Goal: Task Accomplishment & Management: Use online tool/utility

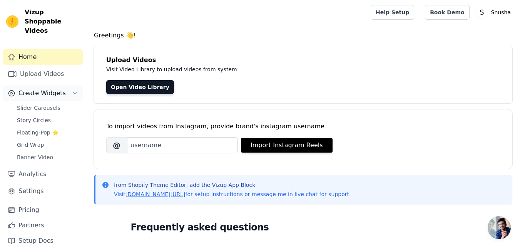
click at [58, 89] on span "Create Widgets" at bounding box center [41, 93] width 47 height 9
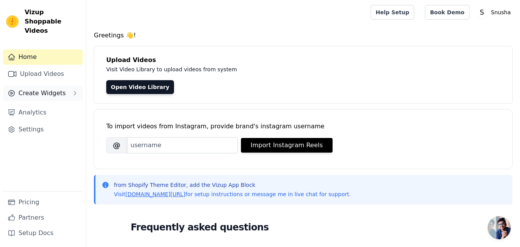
click at [69, 85] on button "Create Widgets" at bounding box center [43, 92] width 80 height 15
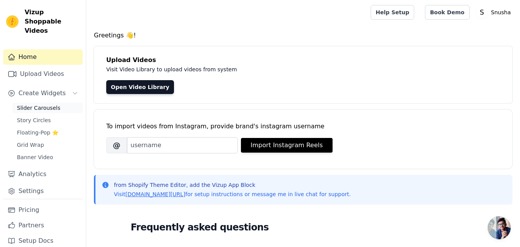
click at [41, 104] on span "Slider Carousels" at bounding box center [38, 108] width 43 height 8
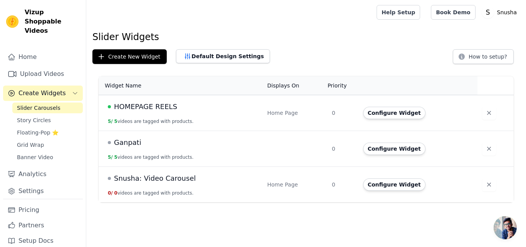
click at [120, 145] on span "Ganpati" at bounding box center [127, 142] width 27 height 11
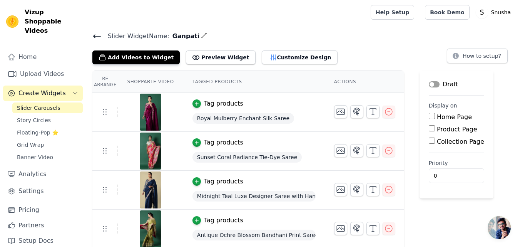
click at [429, 116] on input "Home Page" at bounding box center [432, 116] width 6 height 6
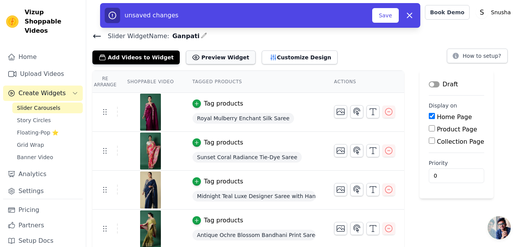
click at [198, 57] on button "Preview Widget" at bounding box center [220, 57] width 69 height 14
click at [262, 55] on button "Customize Design" at bounding box center [300, 57] width 76 height 14
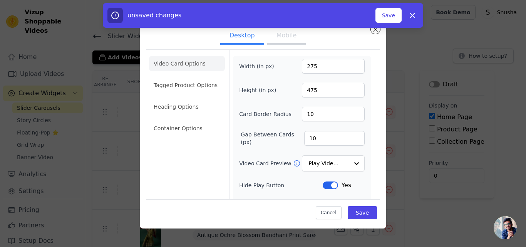
click at [277, 37] on button "Mobile" at bounding box center [286, 36] width 38 height 17
click at [249, 35] on button "Desktop" at bounding box center [242, 36] width 44 height 17
click at [413, 15] on icon "button" at bounding box center [412, 15] width 5 height 5
checkbox input "false"
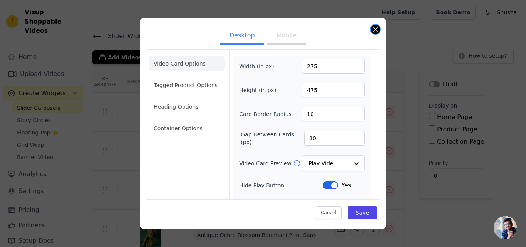
click at [374, 28] on button "Close modal" at bounding box center [375, 29] width 9 height 9
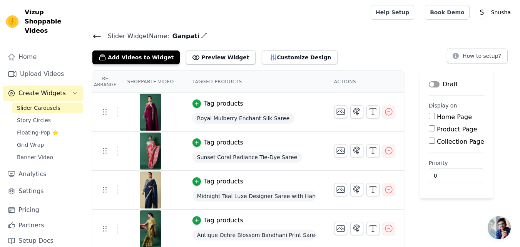
click at [95, 35] on icon at bounding box center [97, 36] width 7 height 3
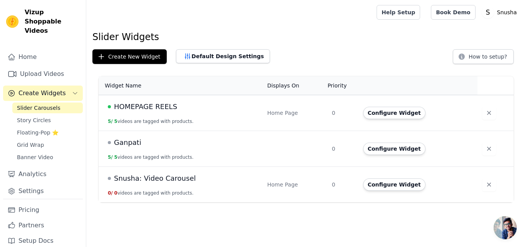
click at [159, 104] on span "HOMEPAGE REELS" at bounding box center [145, 106] width 63 height 11
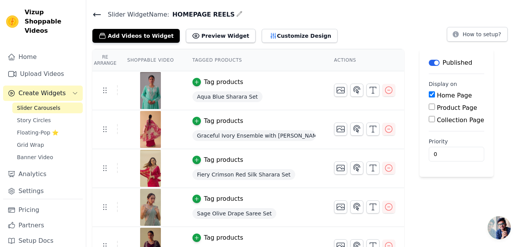
scroll to position [40, 0]
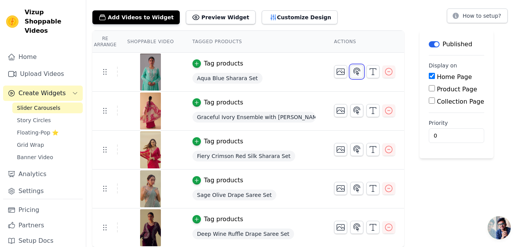
click at [352, 70] on icon "button" at bounding box center [356, 71] width 9 height 9
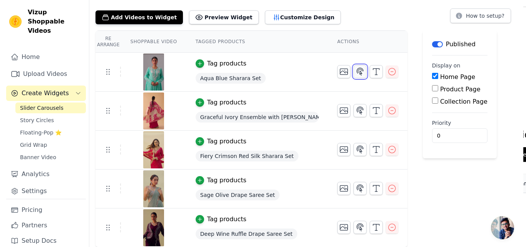
scroll to position [0, 0]
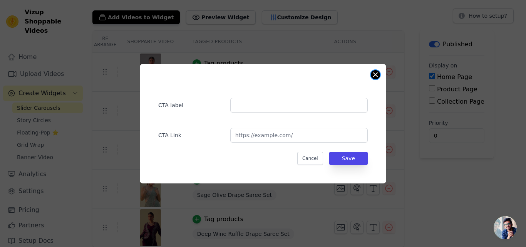
click at [374, 75] on button "Close modal" at bounding box center [375, 74] width 9 height 9
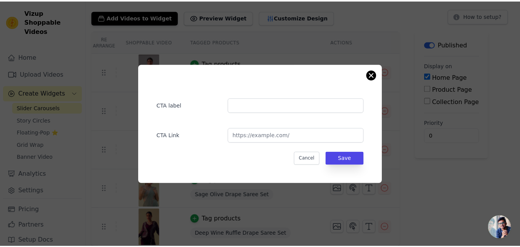
scroll to position [40, 0]
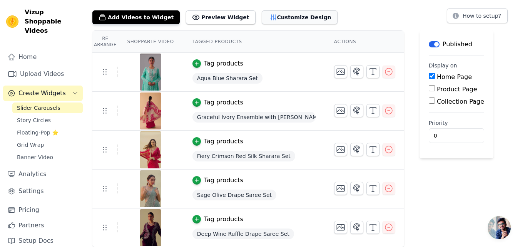
click at [274, 17] on button "Customize Design" at bounding box center [300, 17] width 76 height 14
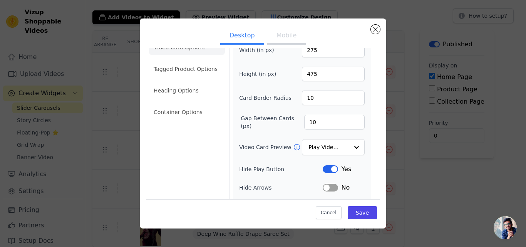
scroll to position [0, 0]
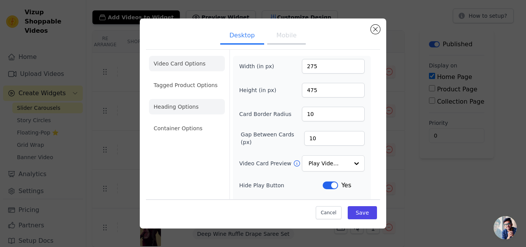
click at [171, 111] on li "Heading Options" at bounding box center [187, 106] width 76 height 15
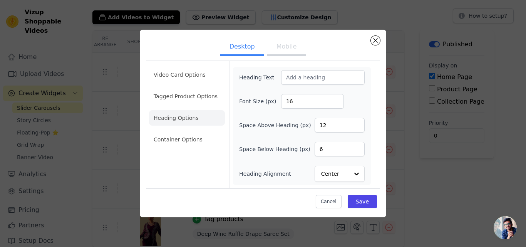
click at [171, 147] on ul "Video Card Options Tagged Product Options Heading Options Container Options" at bounding box center [187, 107] width 76 height 86
click at [172, 139] on li "Container Options" at bounding box center [187, 139] width 76 height 15
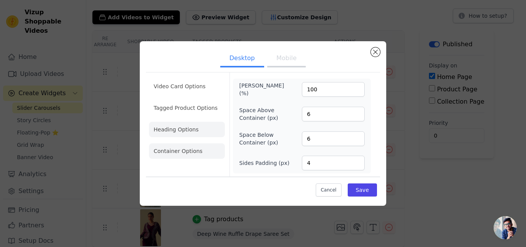
click at [172, 125] on li "Heading Options" at bounding box center [187, 129] width 76 height 15
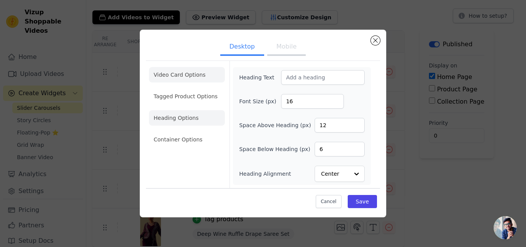
click at [176, 89] on li "Video Card Options" at bounding box center [187, 96] width 76 height 15
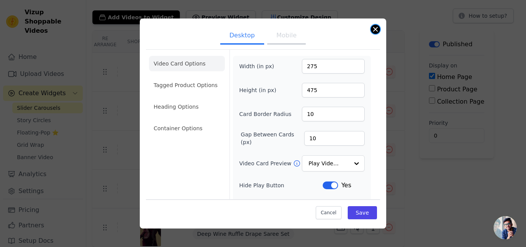
click at [373, 30] on button "Close modal" at bounding box center [375, 29] width 9 height 9
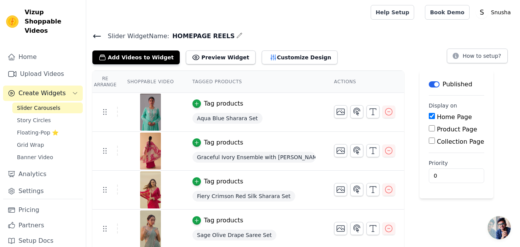
click at [96, 36] on icon at bounding box center [97, 36] width 7 height 3
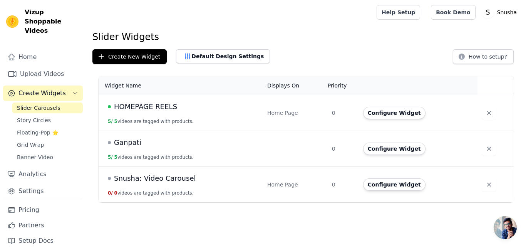
click at [133, 145] on span "Ganpati" at bounding box center [127, 142] width 27 height 11
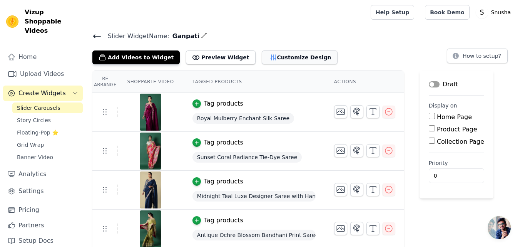
click at [267, 55] on button "Customize Design" at bounding box center [300, 57] width 76 height 14
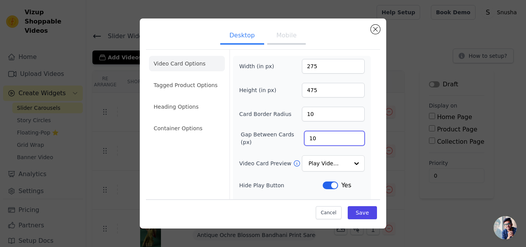
drag, startPoint x: 316, startPoint y: 141, endPoint x: 304, endPoint y: 137, distance: 12.4
click at [304, 137] on input "10" at bounding box center [334, 138] width 60 height 15
click at [352, 135] on input "11" at bounding box center [334, 138] width 60 height 15
click at [352, 135] on input "12" at bounding box center [334, 138] width 60 height 15
click at [352, 135] on input "13" at bounding box center [334, 138] width 60 height 15
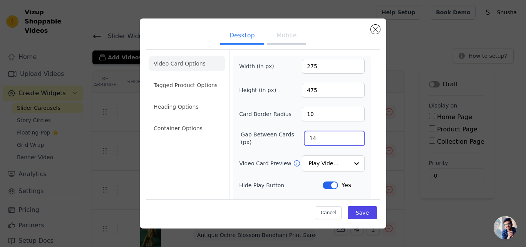
click at [352, 135] on input "14" at bounding box center [334, 138] width 60 height 15
click at [352, 135] on input "15" at bounding box center [334, 138] width 60 height 15
click at [352, 135] on input "16" at bounding box center [334, 138] width 60 height 15
click at [352, 135] on input "17" at bounding box center [334, 138] width 60 height 15
click at [352, 135] on input "18" at bounding box center [334, 138] width 60 height 15
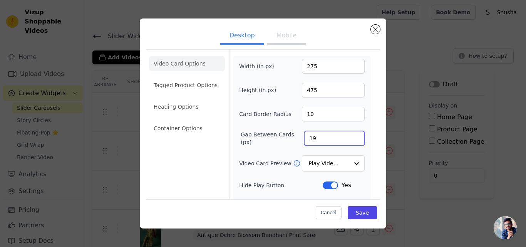
click at [352, 135] on input "19" at bounding box center [334, 138] width 60 height 15
click at [352, 135] on input "20" at bounding box center [334, 138] width 60 height 15
click at [351, 160] on div at bounding box center [355, 163] width 15 height 15
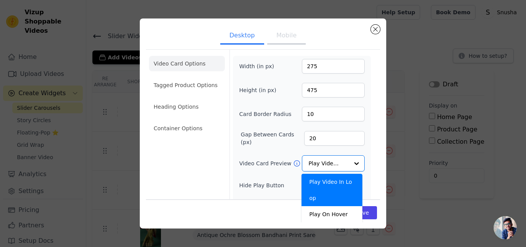
click at [372, 130] on div "Video Card Options Tagged Product Options Heading Options Container Options Wid…" at bounding box center [263, 171] width 234 height 245
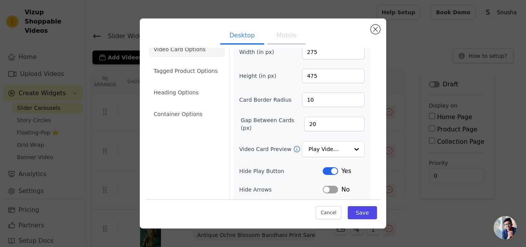
scroll to position [12, 0]
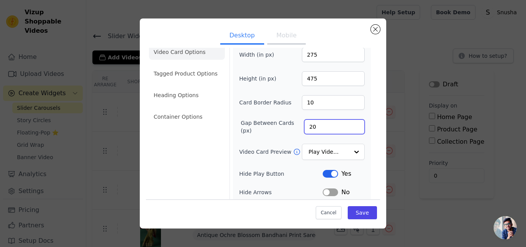
click at [322, 125] on input "20" at bounding box center [334, 126] width 60 height 15
type input "2"
type input "15"
click at [360, 207] on button "Save" at bounding box center [361, 212] width 29 height 13
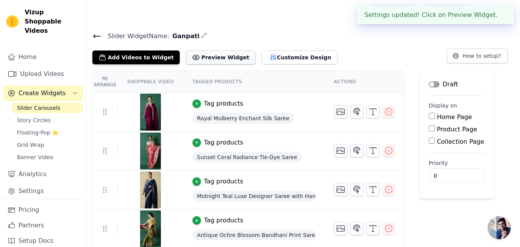
click at [195, 55] on button "Preview Widget" at bounding box center [220, 57] width 69 height 14
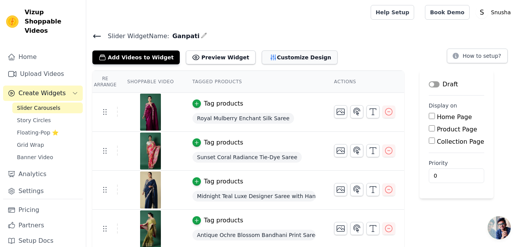
click at [276, 55] on button "Customize Design" at bounding box center [300, 57] width 76 height 14
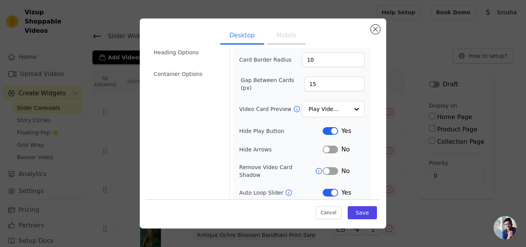
scroll to position [0, 0]
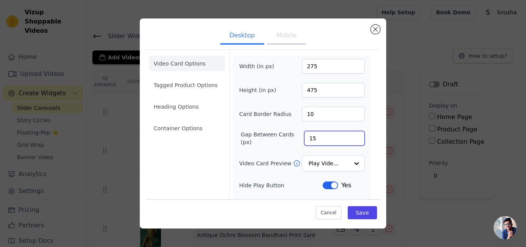
click at [329, 141] on input "15" at bounding box center [334, 138] width 60 height 15
drag, startPoint x: 329, startPoint y: 141, endPoint x: 298, endPoint y: 131, distance: 33.0
click at [304, 131] on input "15" at bounding box center [334, 138] width 60 height 15
type input "5"
click at [350, 211] on button "Save" at bounding box center [361, 212] width 29 height 13
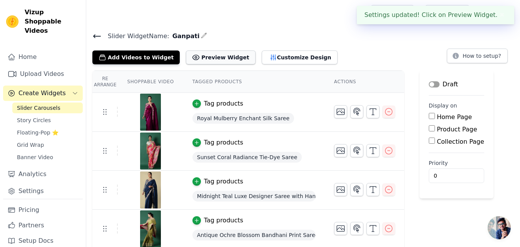
click at [214, 55] on button "Preview Widget" at bounding box center [220, 57] width 69 height 14
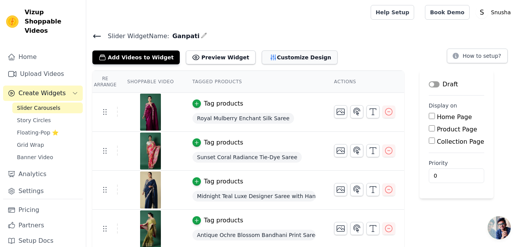
click at [262, 55] on button "Customize Design" at bounding box center [300, 57] width 76 height 14
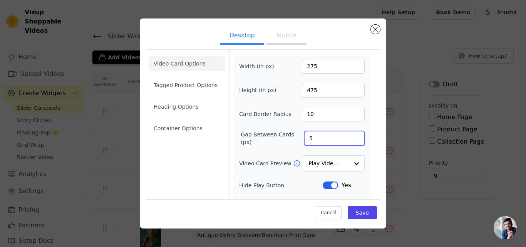
drag, startPoint x: 314, startPoint y: 138, endPoint x: 294, endPoint y: 133, distance: 20.3
click at [294, 133] on div "Gap Between Cards (px) 5" at bounding box center [301, 137] width 125 height 15
type input "10"
click at [350, 111] on input "11" at bounding box center [333, 114] width 63 height 15
click at [350, 111] on input "12" at bounding box center [333, 114] width 63 height 15
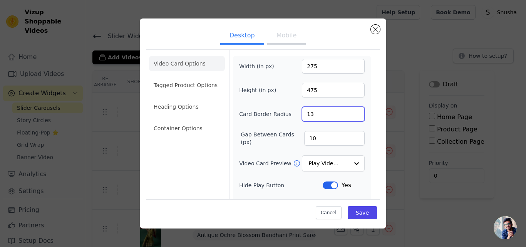
click at [350, 111] on input "13" at bounding box center [333, 114] width 63 height 15
click at [350, 111] on input "14" at bounding box center [333, 114] width 63 height 15
click at [350, 111] on input "15" at bounding box center [333, 114] width 63 height 15
click at [350, 111] on input "16" at bounding box center [333, 114] width 63 height 15
type input "15"
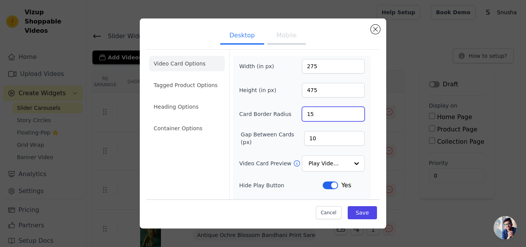
click at [350, 116] on input "15" at bounding box center [333, 114] width 63 height 15
click at [359, 214] on button "Save" at bounding box center [361, 212] width 29 height 13
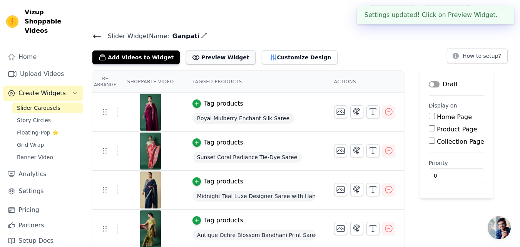
click at [197, 58] on button "Preview Widget" at bounding box center [220, 57] width 69 height 14
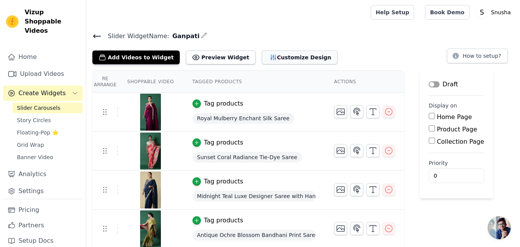
click at [267, 59] on button "Customize Design" at bounding box center [300, 57] width 76 height 14
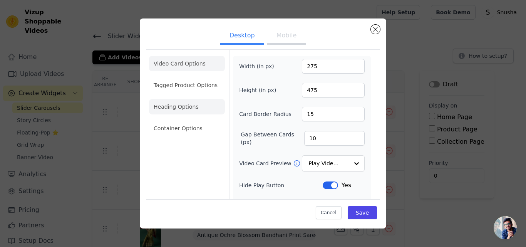
click at [172, 108] on li "Heading Options" at bounding box center [187, 106] width 76 height 15
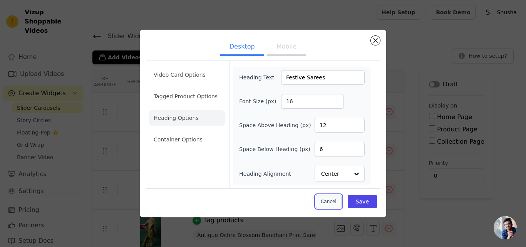
click at [325, 201] on button "Cancel" at bounding box center [329, 201] width 26 height 13
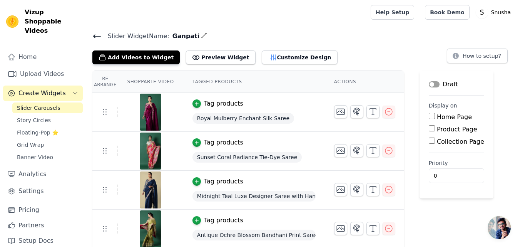
click at [94, 33] on icon at bounding box center [96, 36] width 9 height 9
